Goal: Book appointment/travel/reservation

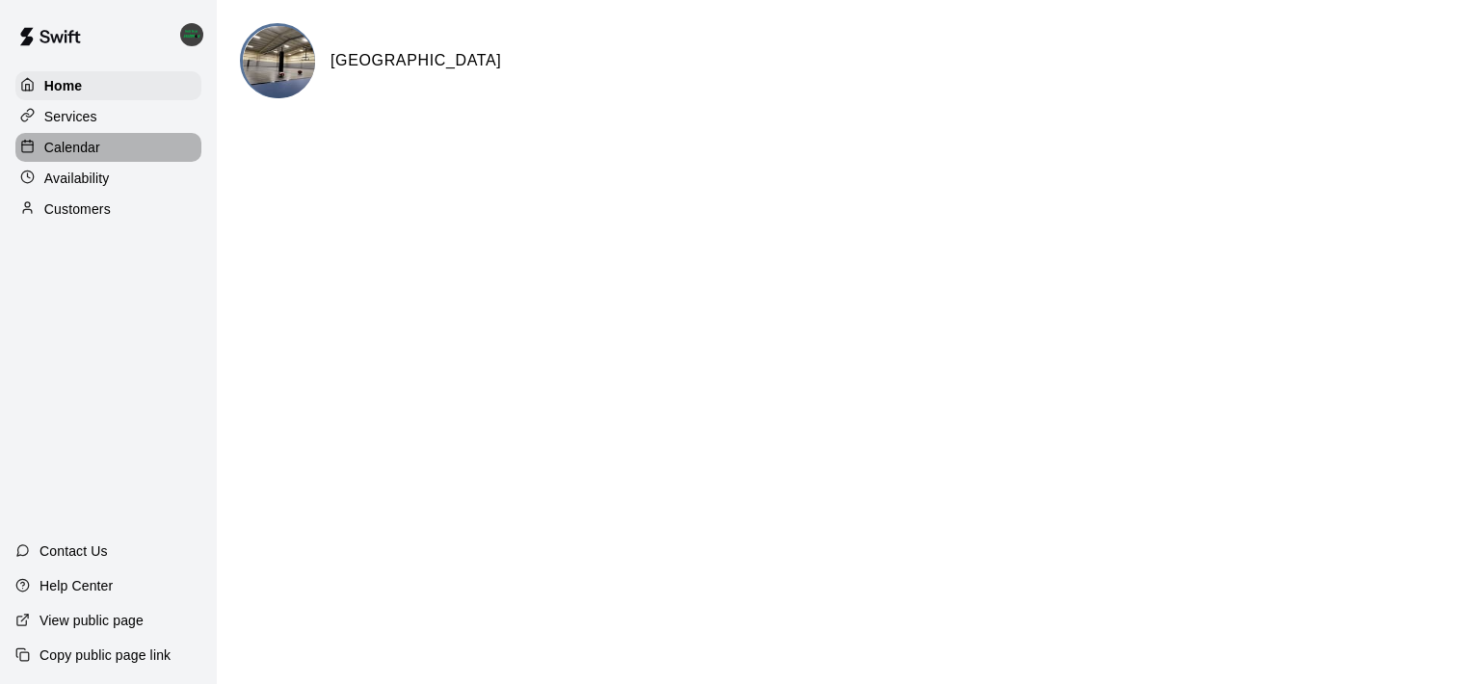
click at [151, 148] on div "Calendar" at bounding box center [108, 147] width 186 height 29
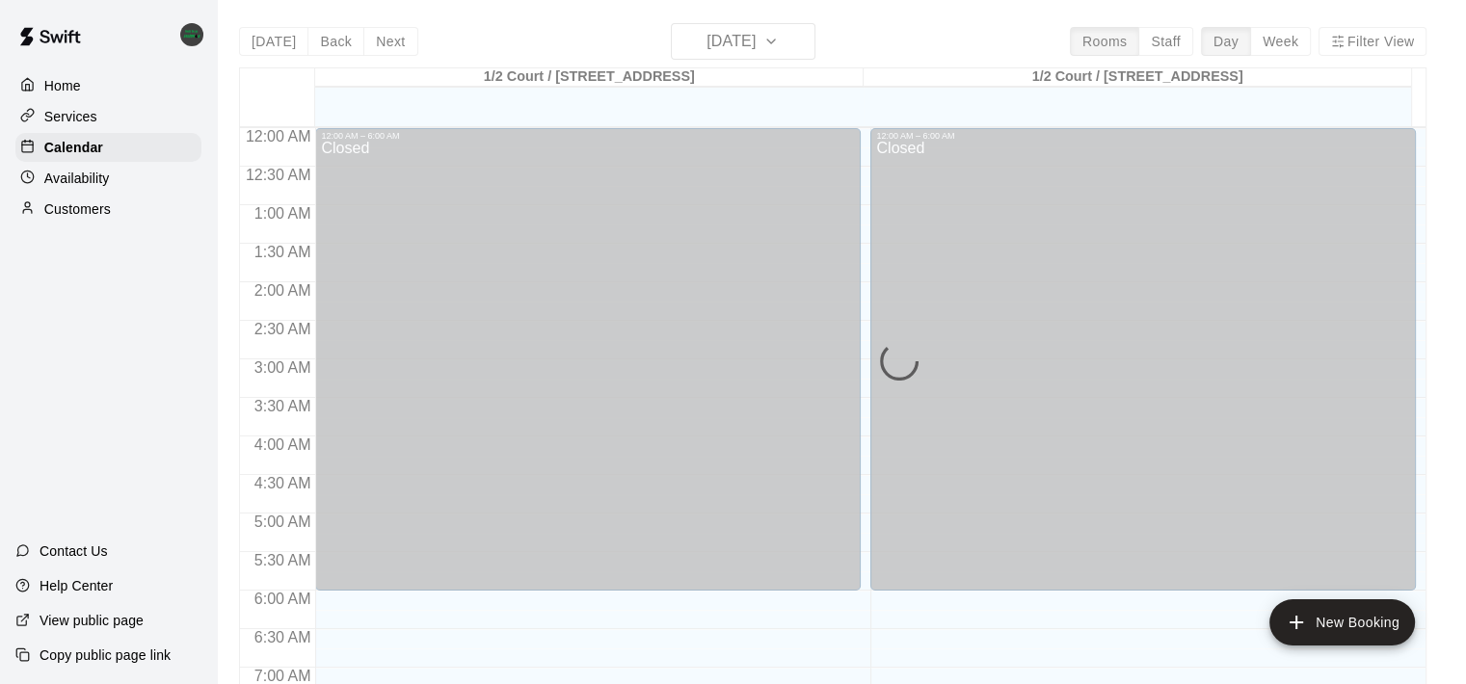
scroll to position [945, 0]
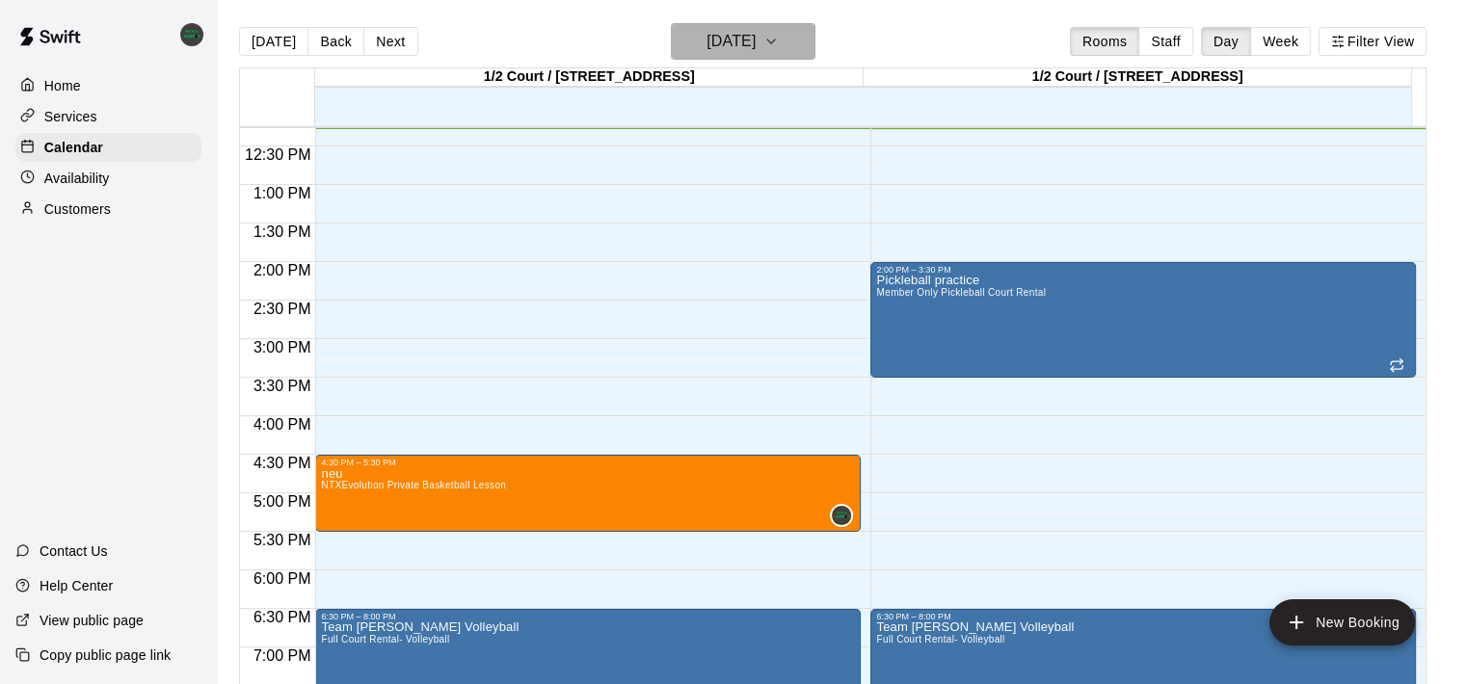
click at [791, 46] on button "[DATE]" at bounding box center [743, 41] width 145 height 37
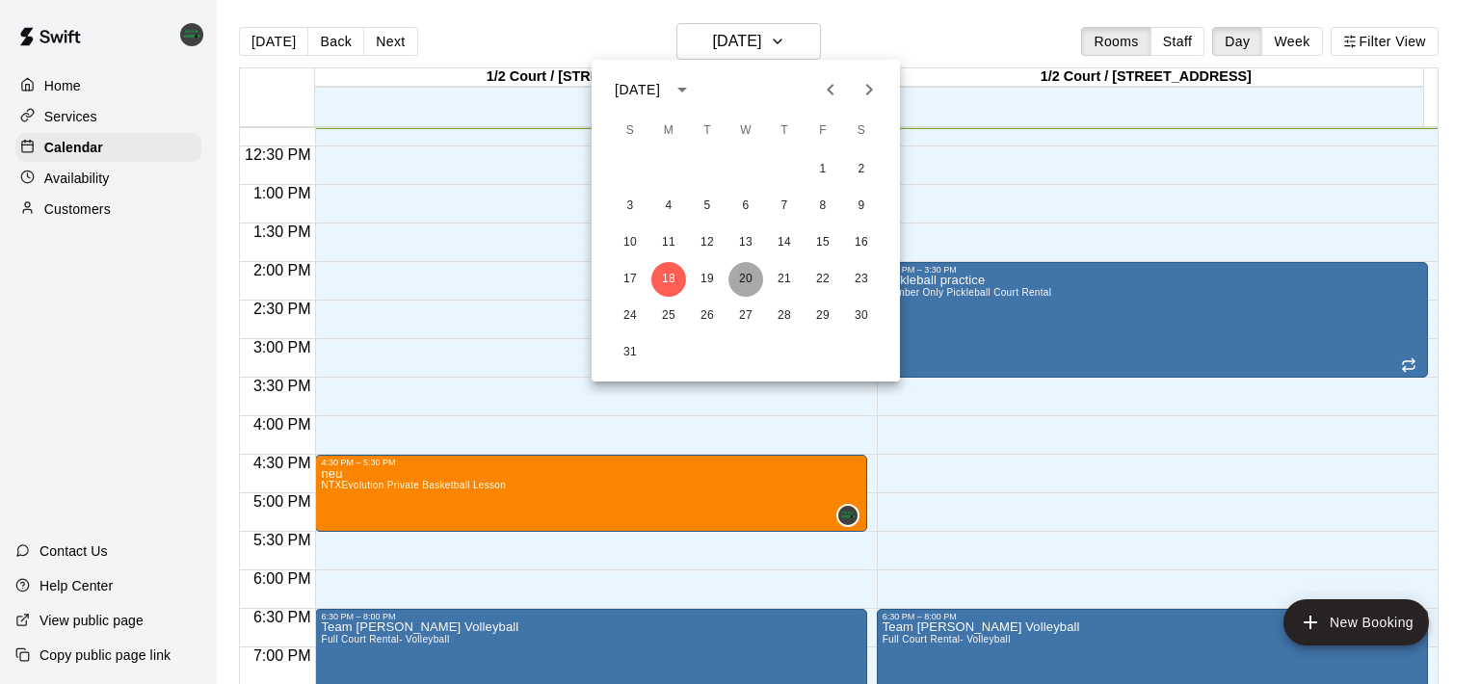
click at [737, 276] on button "20" at bounding box center [746, 279] width 35 height 35
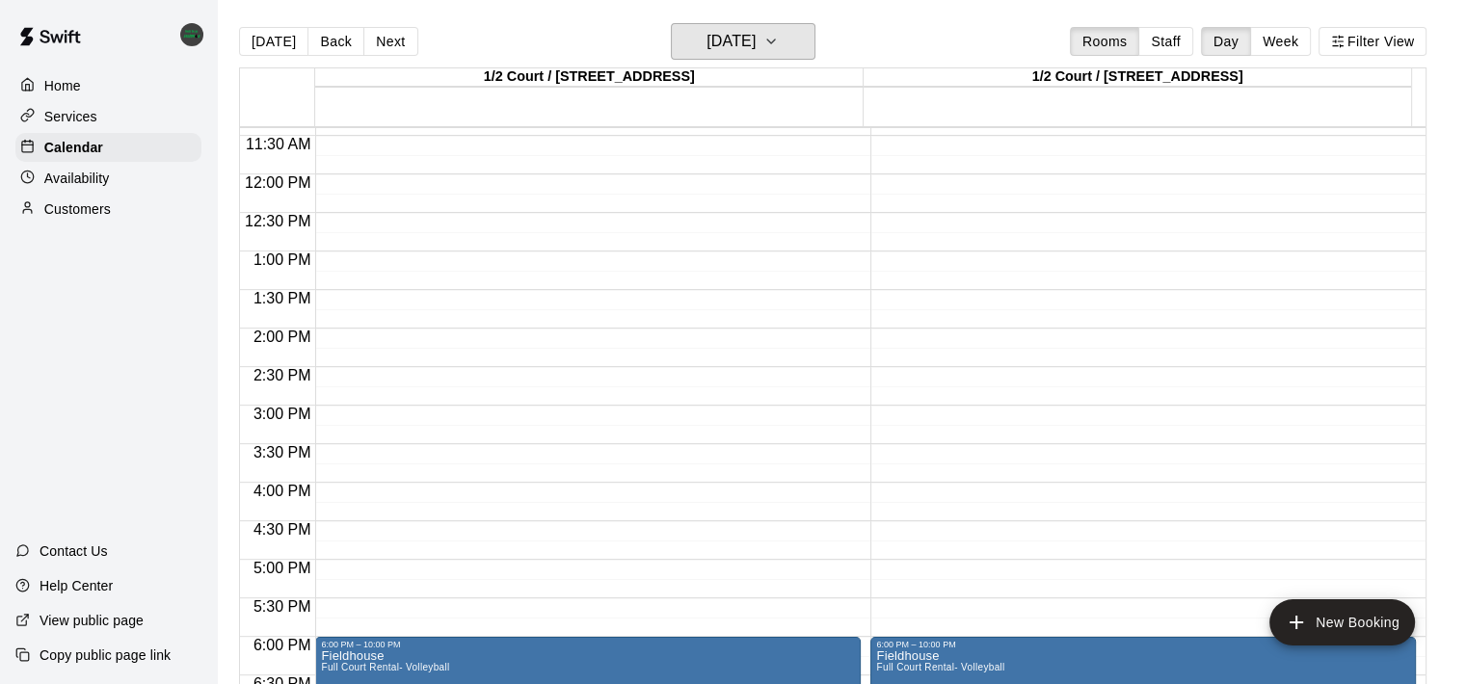
scroll to position [877, 0]
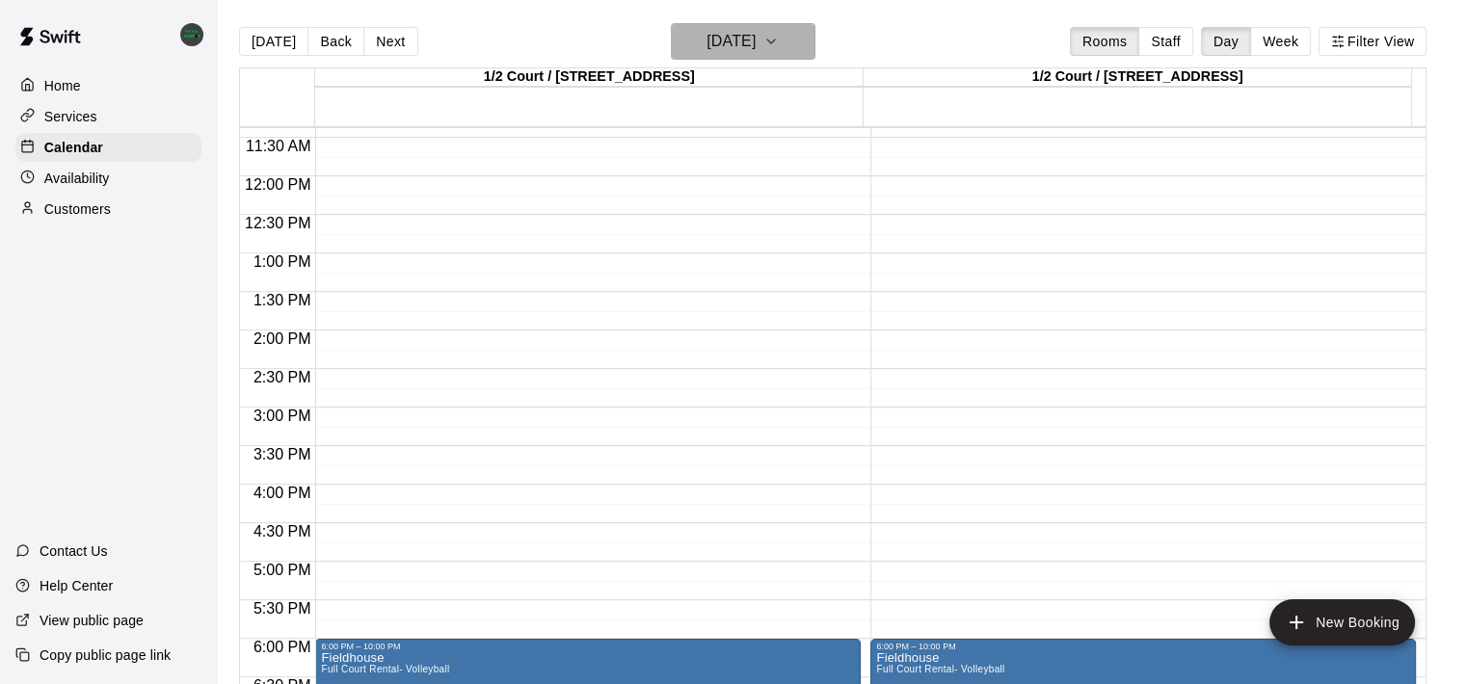
click at [814, 56] on button "[DATE]" at bounding box center [743, 41] width 145 height 37
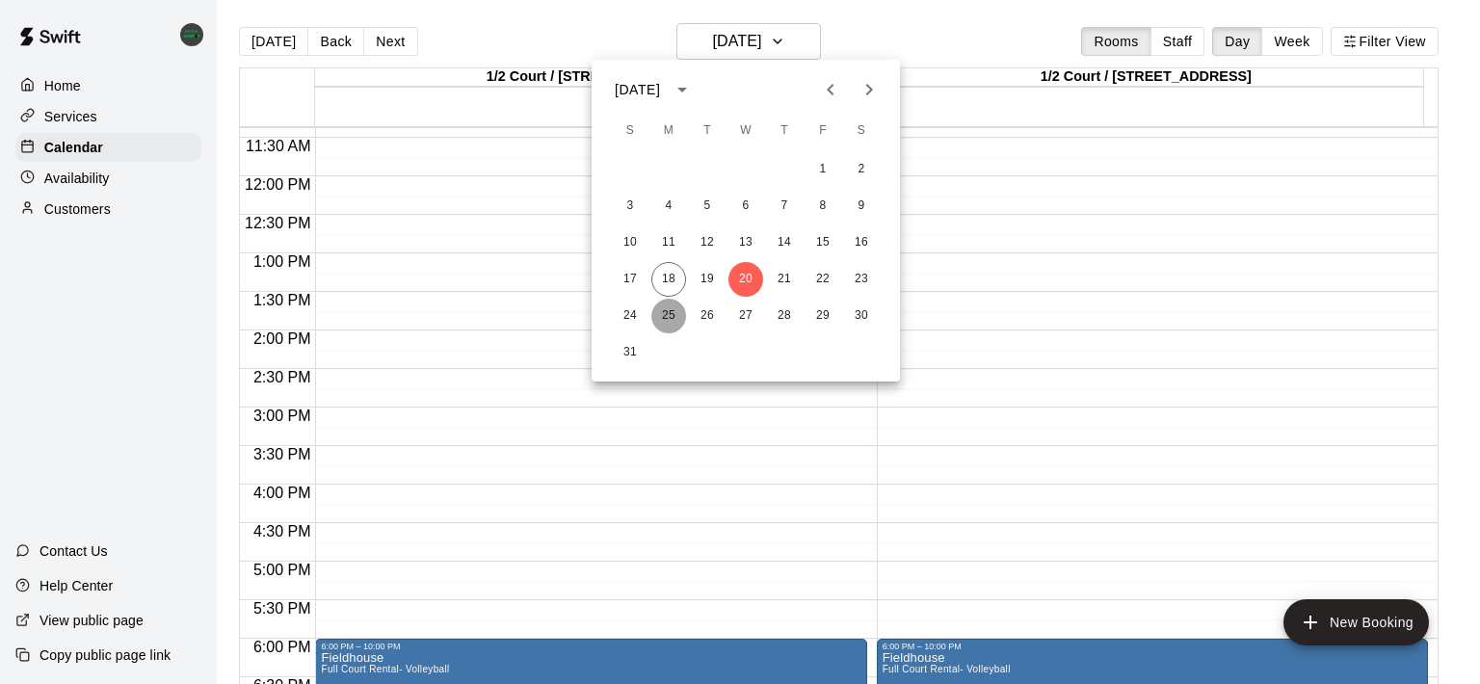
click at [664, 309] on button "25" at bounding box center [668, 316] width 35 height 35
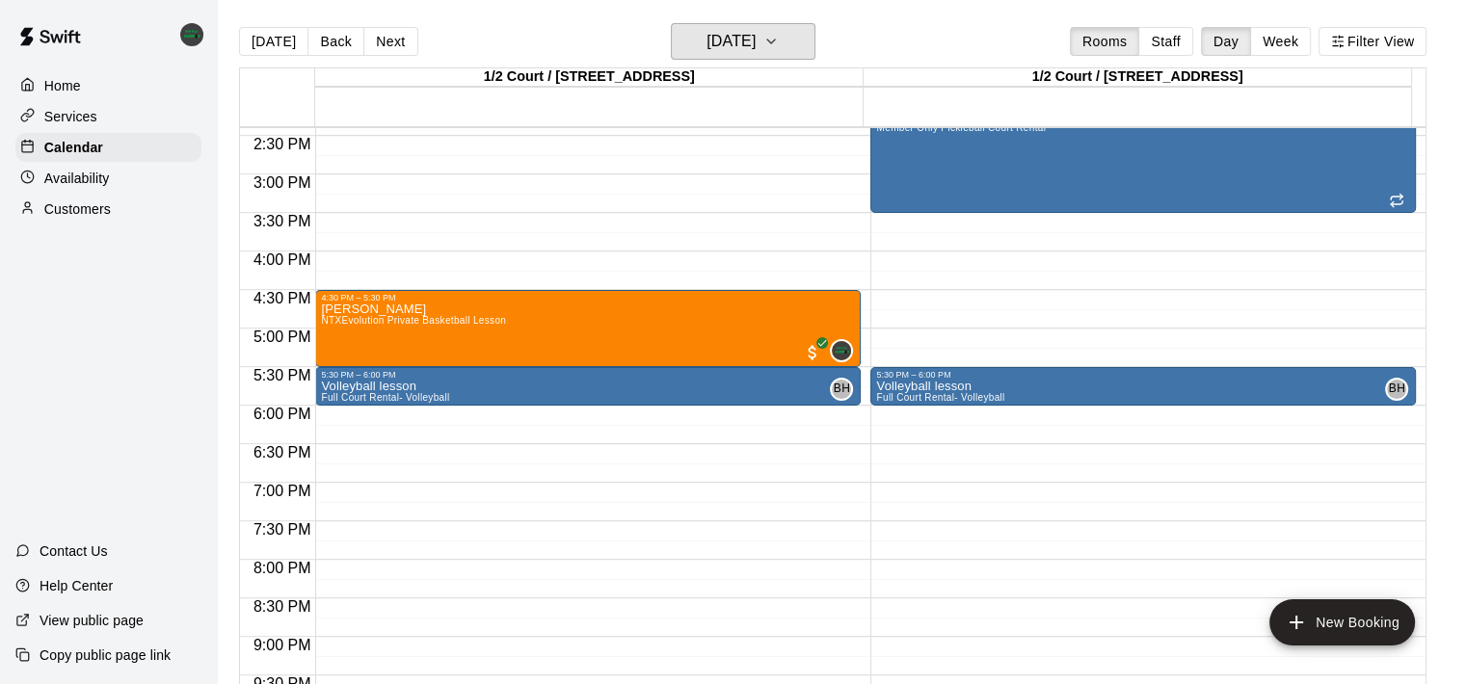
scroll to position [1111, 0]
click at [782, 55] on button "[DATE]" at bounding box center [743, 41] width 145 height 37
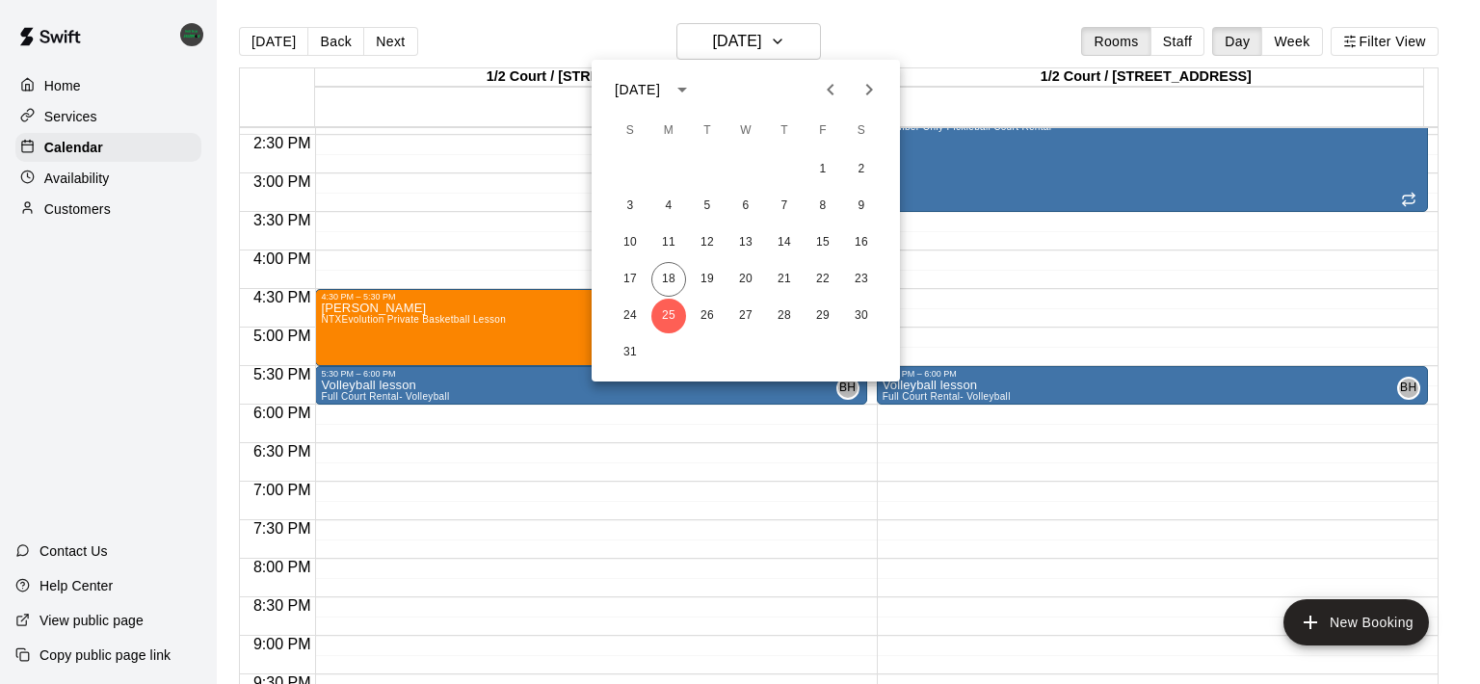
click at [729, 259] on div "10 11 12 13 14 15 16" at bounding box center [746, 243] width 308 height 35
click at [744, 275] on button "20" at bounding box center [746, 279] width 35 height 35
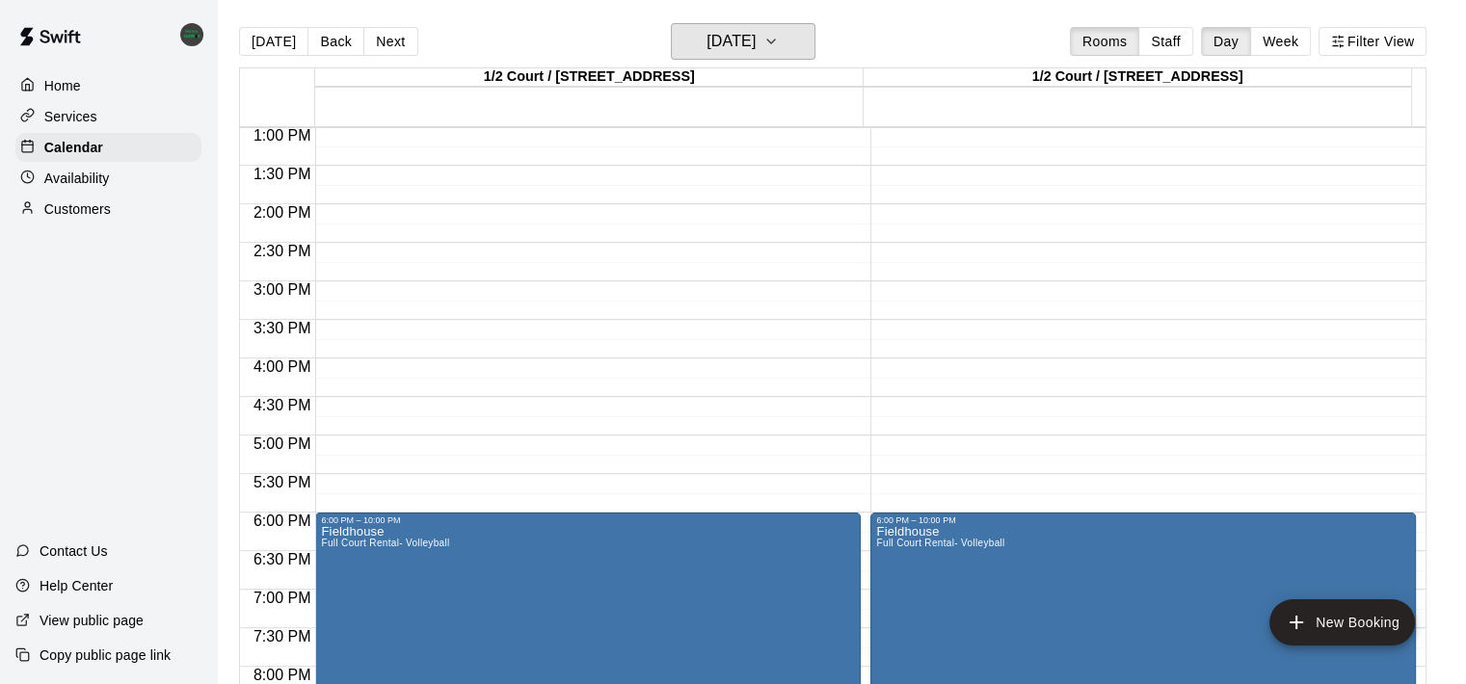
scroll to position [1003, 0]
click at [756, 49] on h6 "[DATE]" at bounding box center [730, 41] width 49 height 27
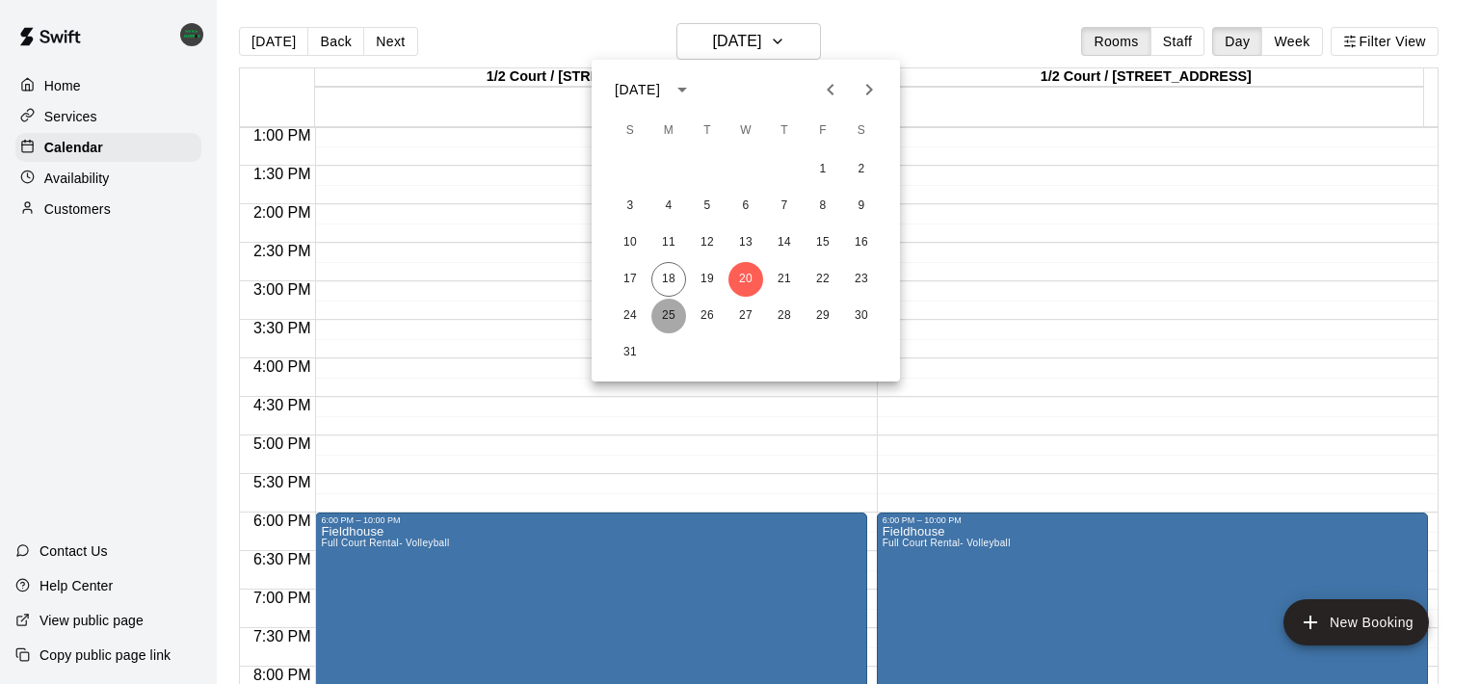
click at [660, 313] on button "25" at bounding box center [668, 316] width 35 height 35
